Goal: Task Accomplishment & Management: Manage account settings

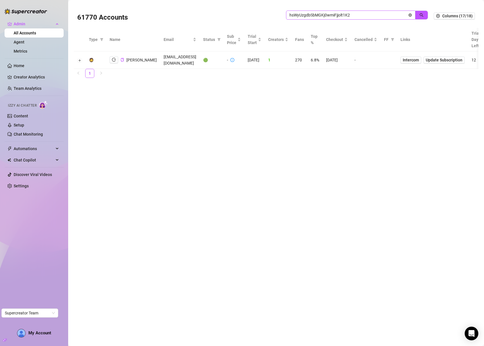
click at [410, 14] on icon "close-circle" at bounding box center [410, 14] width 3 height 3
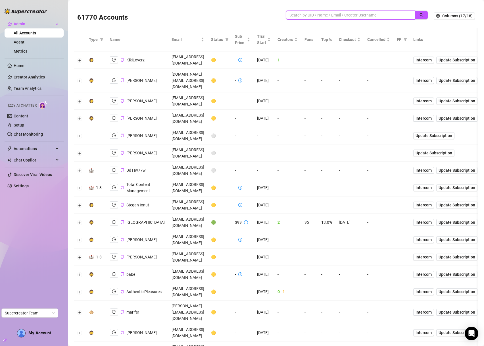
click at [298, 13] on input "search" at bounding box center [349, 15] width 118 height 6
type input "missy"
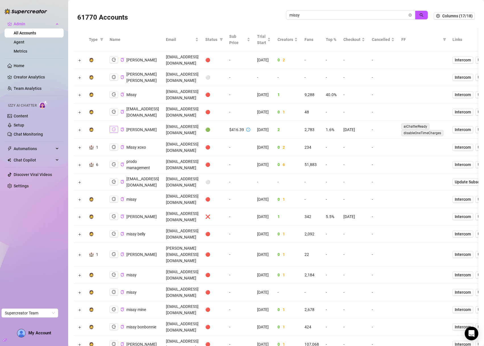
click at [114, 127] on icon "logout" at bounding box center [114, 129] width 4 height 4
click at [123, 128] on icon "copy" at bounding box center [122, 130] width 3 height 4
click at [80, 128] on button "Expand row" at bounding box center [80, 130] width 5 height 5
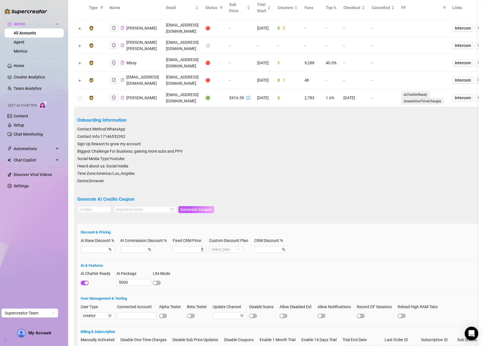
scroll to position [32, 0]
click at [80, 96] on button "Collapse row" at bounding box center [80, 98] width 5 height 5
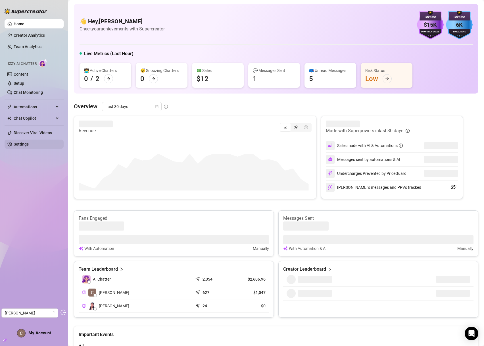
click at [24, 143] on link "Settings" at bounding box center [21, 144] width 15 height 5
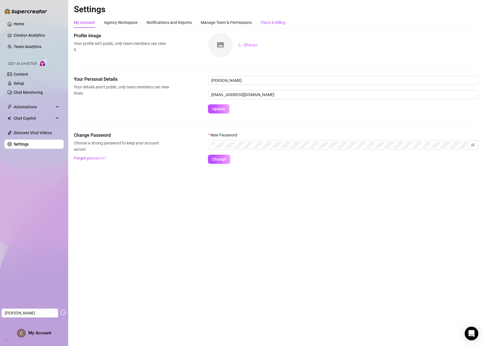
click at [282, 22] on div "Plans & Billing" at bounding box center [273, 22] width 25 height 6
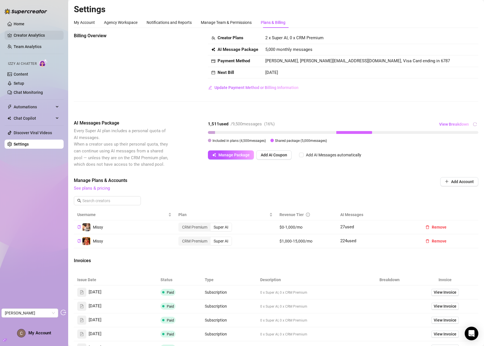
click at [22, 36] on link "Creator Analytics" at bounding box center [36, 35] width 45 height 9
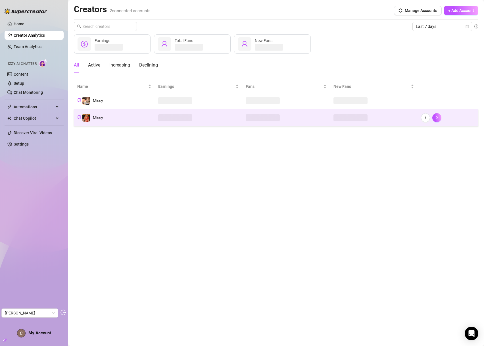
click at [121, 113] on td "Missy" at bounding box center [114, 117] width 81 height 17
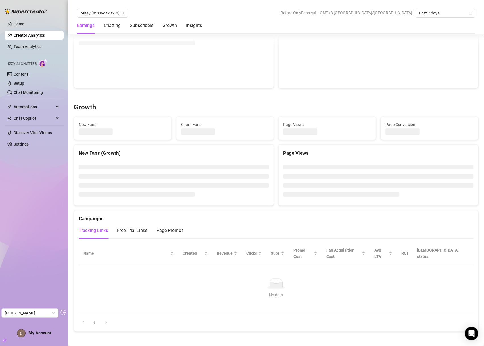
scroll to position [457, 0]
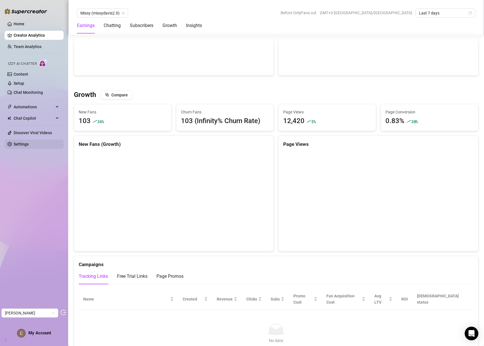
click at [23, 145] on link "Settings" at bounding box center [21, 144] width 15 height 5
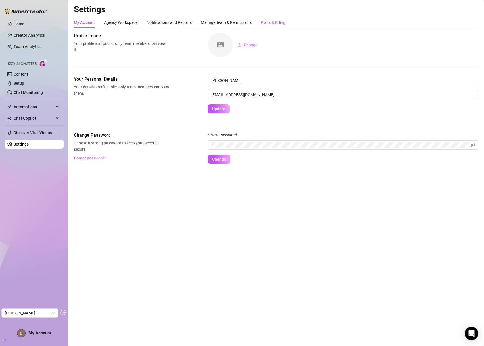
click at [279, 21] on div "Plans & Billing" at bounding box center [273, 22] width 25 height 6
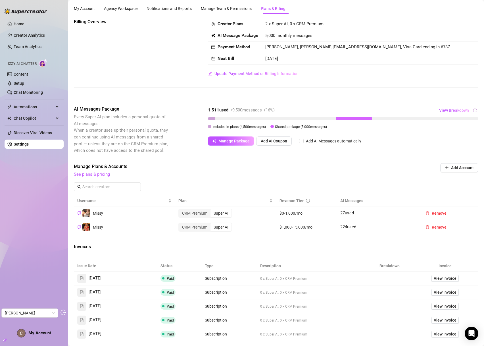
scroll to position [12, 0]
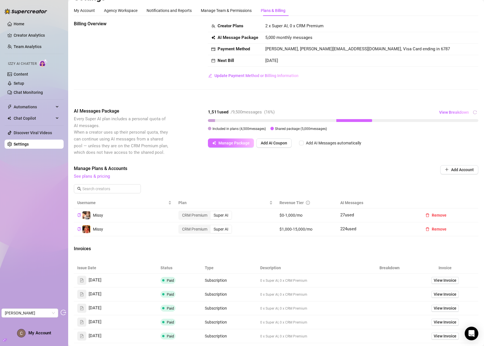
click at [248, 145] on span "Manage Package" at bounding box center [234, 143] width 31 height 5
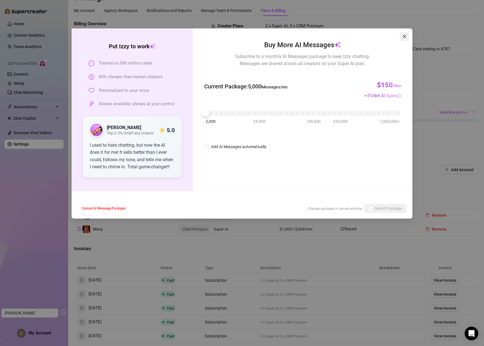
click at [405, 37] on icon "close" at bounding box center [405, 36] width 5 height 5
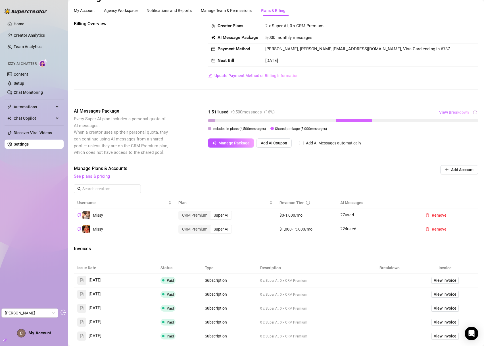
click at [448, 115] on span "View Breakdown" at bounding box center [454, 112] width 30 height 5
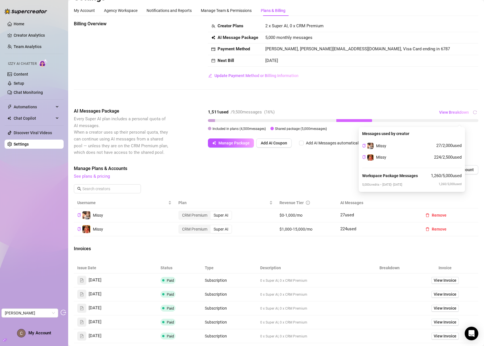
click at [356, 99] on div "Billing Overview Creator Plans 2 x Super AI, 0 x CRM Premium AI Message Package…" at bounding box center [276, 59] width 405 height 78
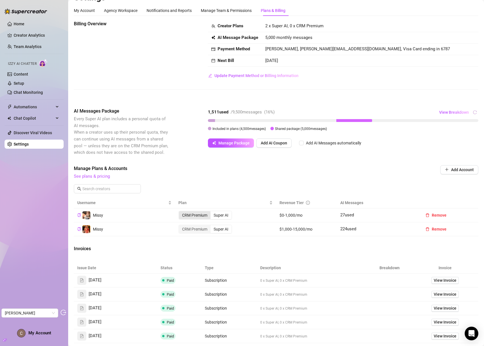
click at [200, 219] on div "CRM Premium" at bounding box center [195, 215] width 32 height 8
click at [181, 212] on input "CRM Premium" at bounding box center [181, 212] width 0 height 0
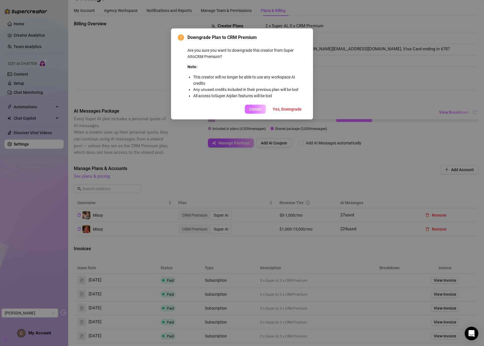
click at [252, 111] on button "Cancel" at bounding box center [255, 109] width 21 height 9
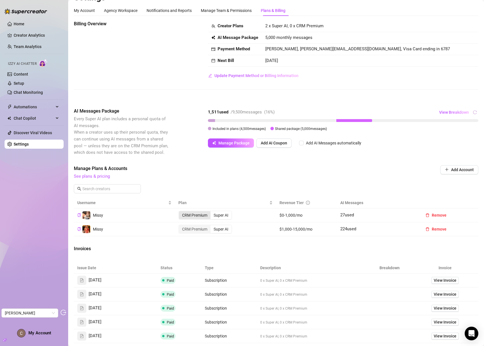
click at [190, 219] on div "CRM Premium" at bounding box center [195, 215] width 32 height 8
click at [181, 212] on input "CRM Premium" at bounding box center [181, 212] width 0 height 0
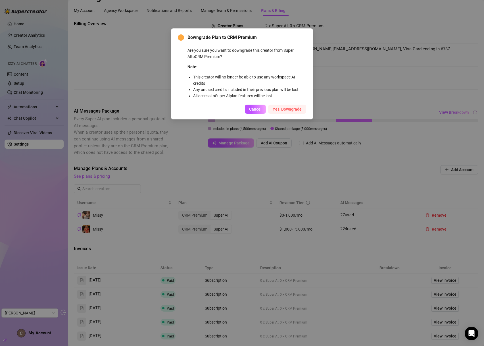
click at [287, 111] on span "Yes, Downgrade" at bounding box center [287, 109] width 29 height 5
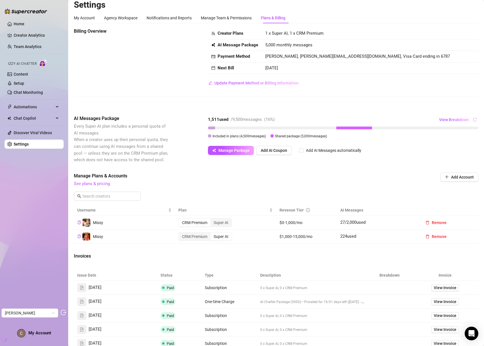
scroll to position [0, 0]
